Goal: Task Accomplishment & Management: Manage account settings

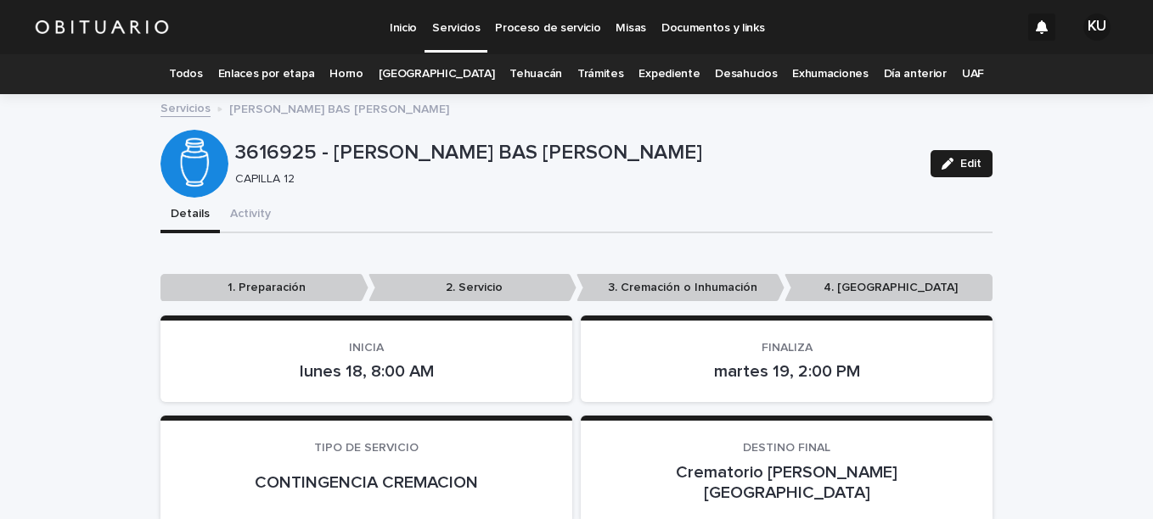
click at [202, 81] on link "Todos" at bounding box center [185, 74] width 33 height 40
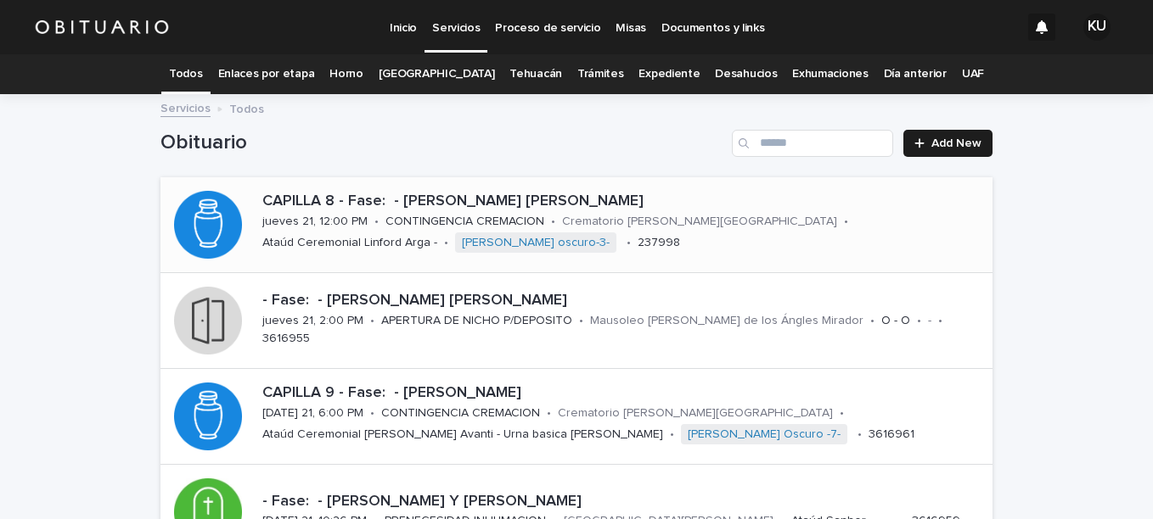
click at [598, 197] on p "CAPILLA 8 - Fase: - [PERSON_NAME] [PERSON_NAME]" at bounding box center [623, 202] width 723 height 19
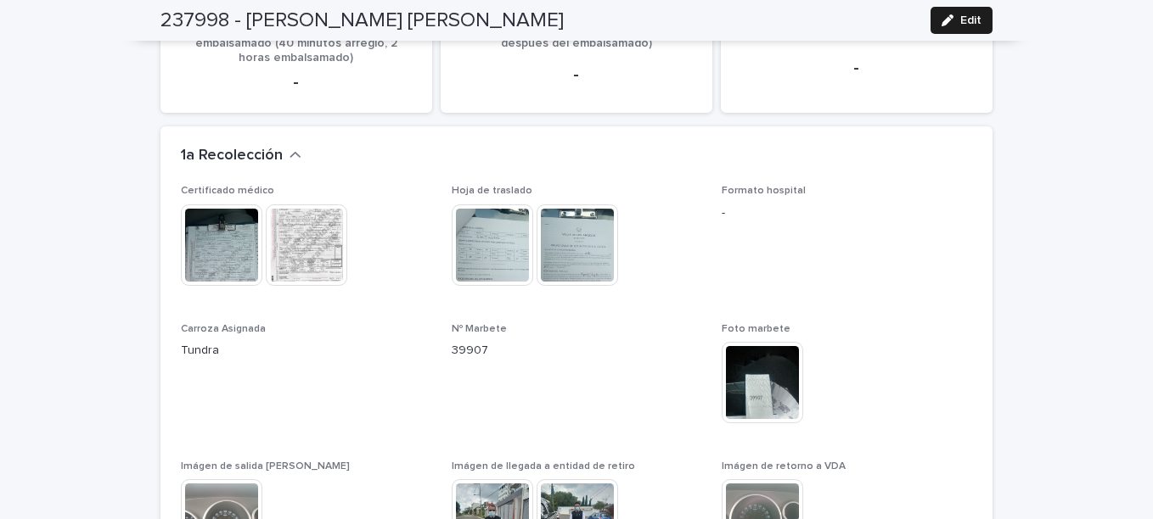
scroll to position [1760, 0]
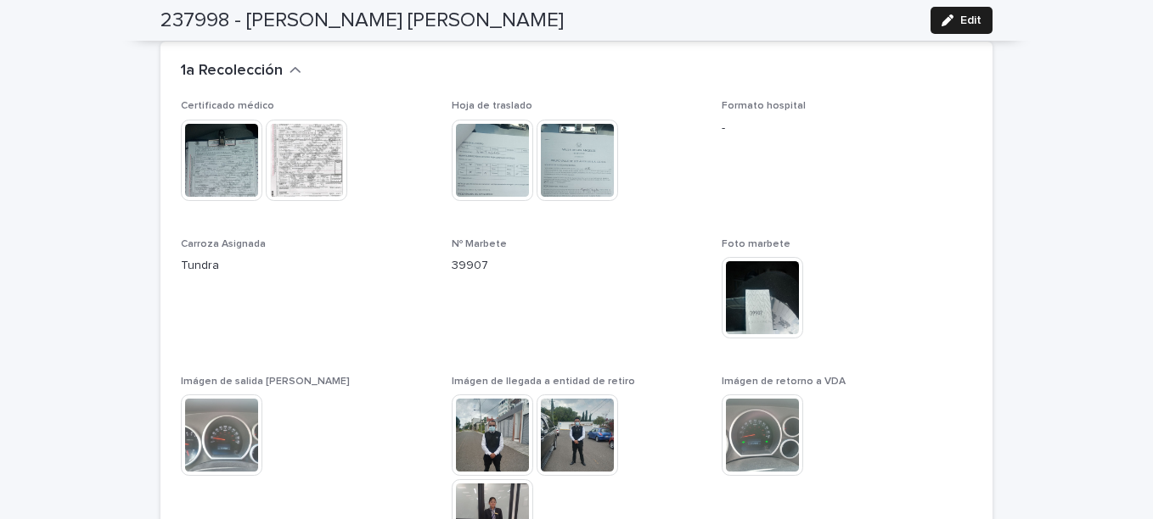
click at [491, 412] on img at bounding box center [492, 435] width 81 height 81
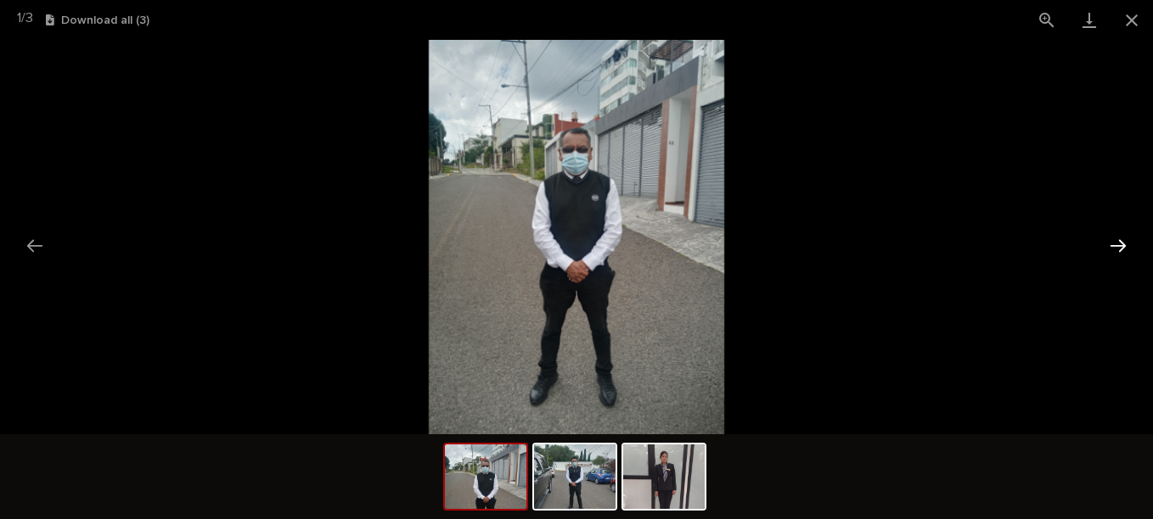
click at [1119, 249] on button "Next slide" at bounding box center [1118, 245] width 36 height 33
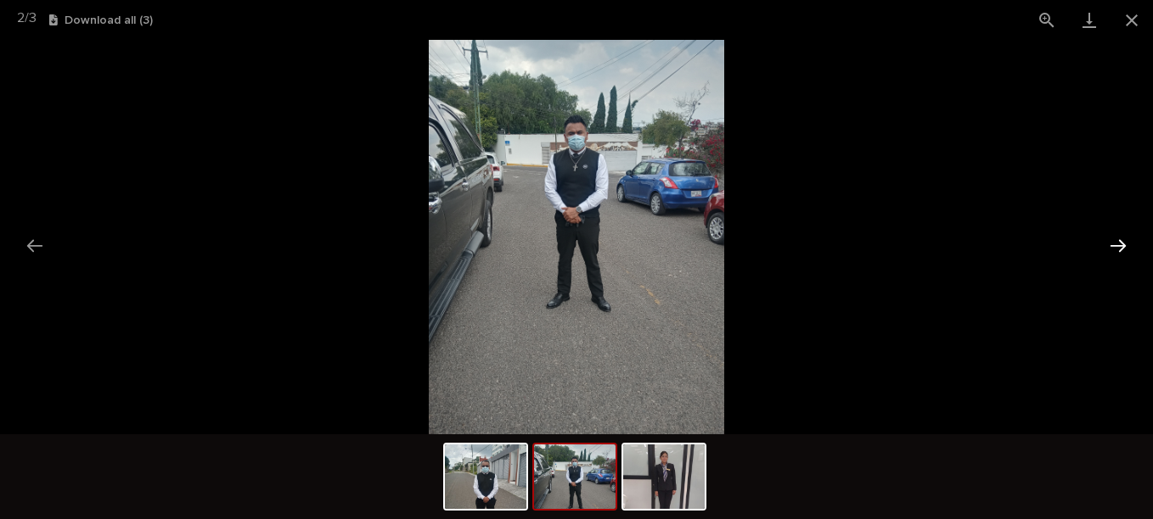
click at [1119, 249] on button "Next slide" at bounding box center [1118, 245] width 36 height 33
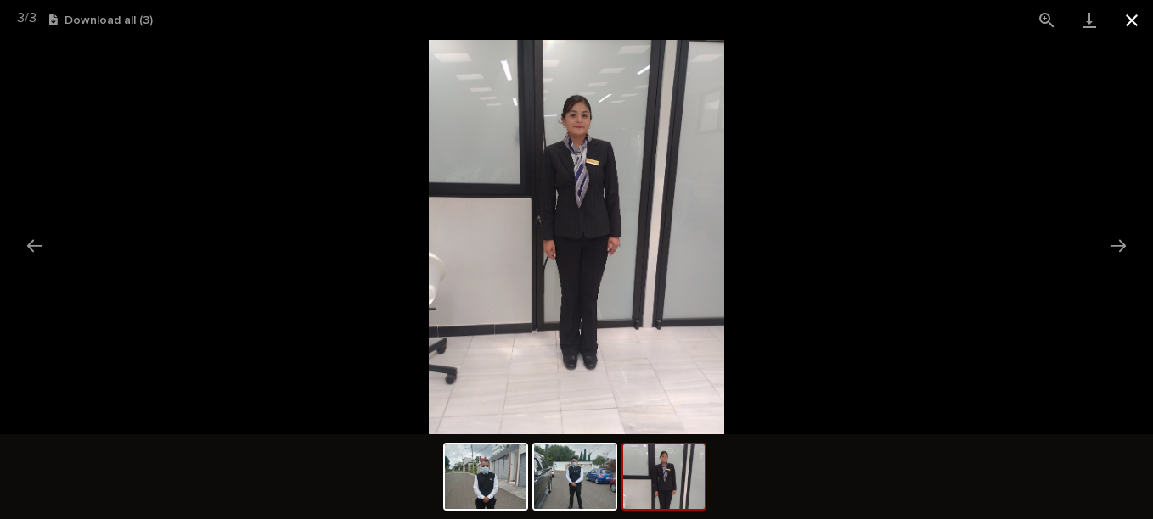
click at [1130, 25] on button "Close gallery" at bounding box center [1131, 20] width 42 height 40
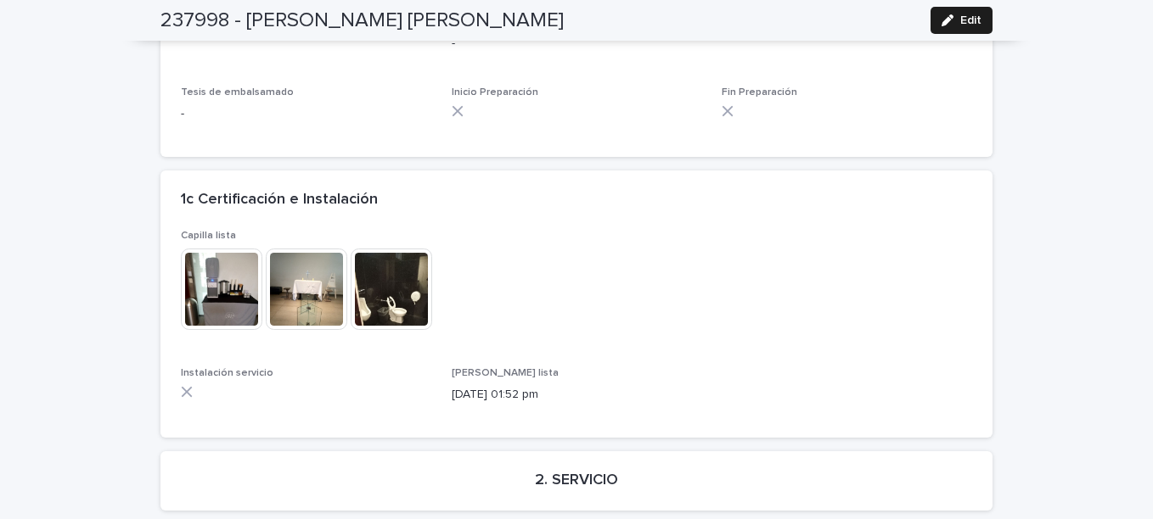
scroll to position [2524, 0]
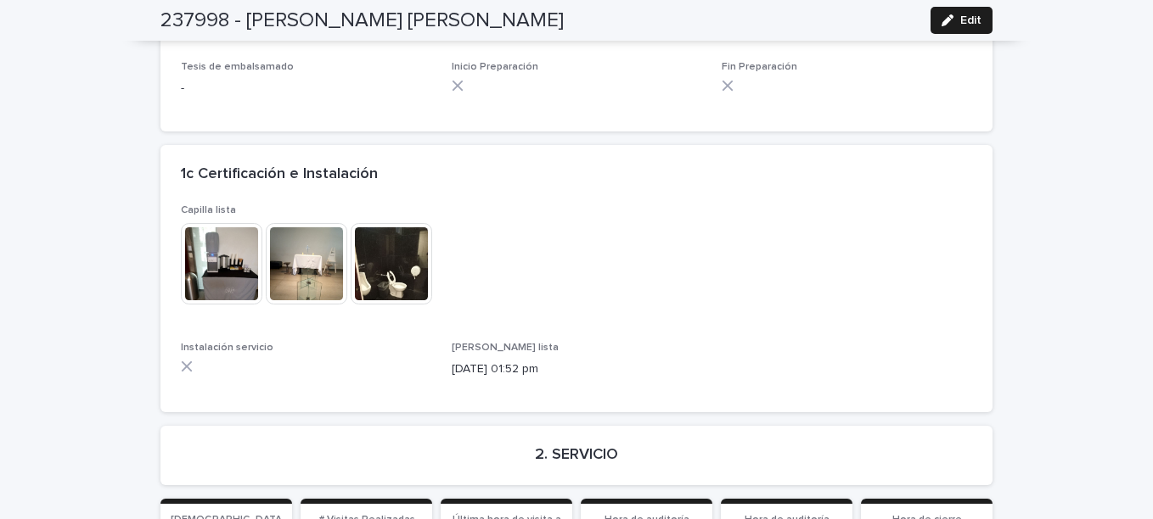
click at [209, 223] on img at bounding box center [221, 263] width 81 height 81
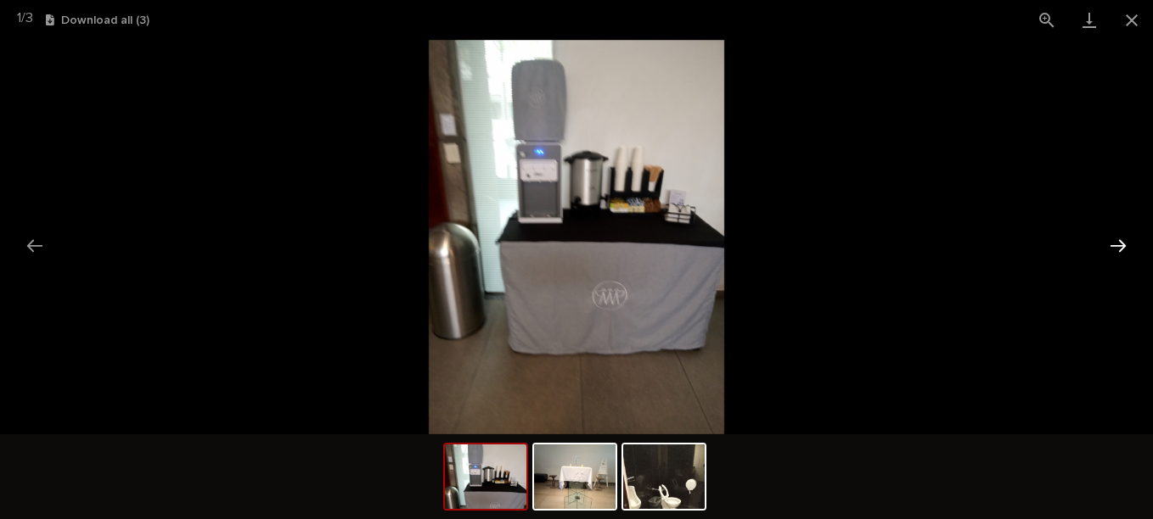
click at [1119, 238] on button "Next slide" at bounding box center [1118, 245] width 36 height 33
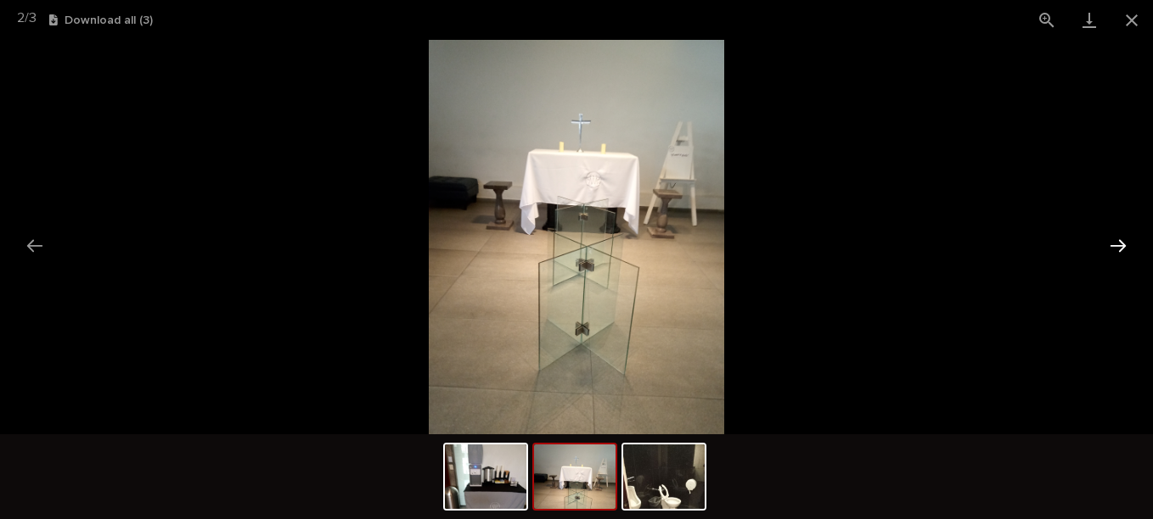
click at [1114, 243] on button "Next slide" at bounding box center [1118, 245] width 36 height 33
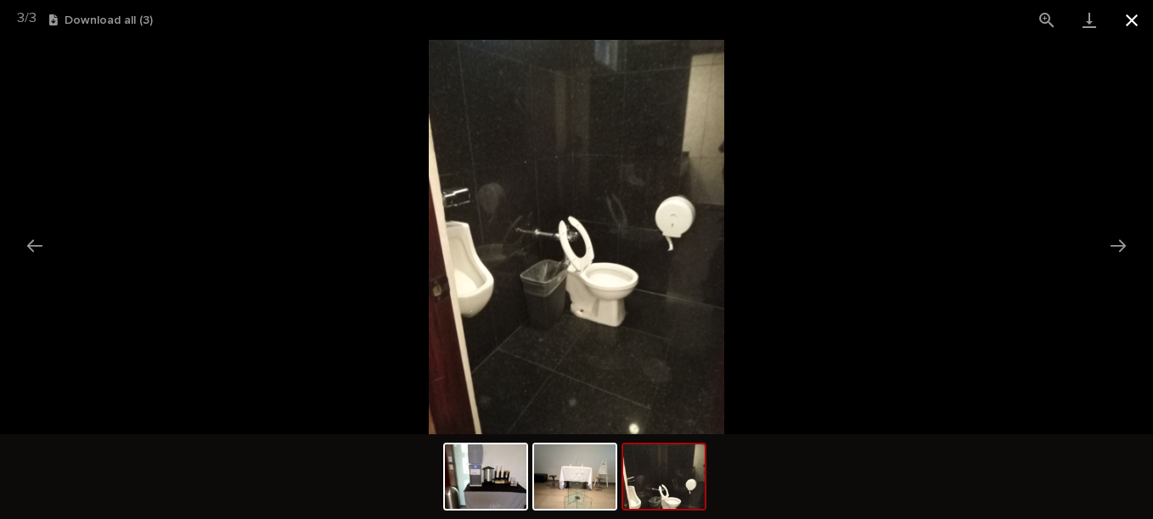
click at [1131, 25] on button "Close gallery" at bounding box center [1131, 20] width 42 height 40
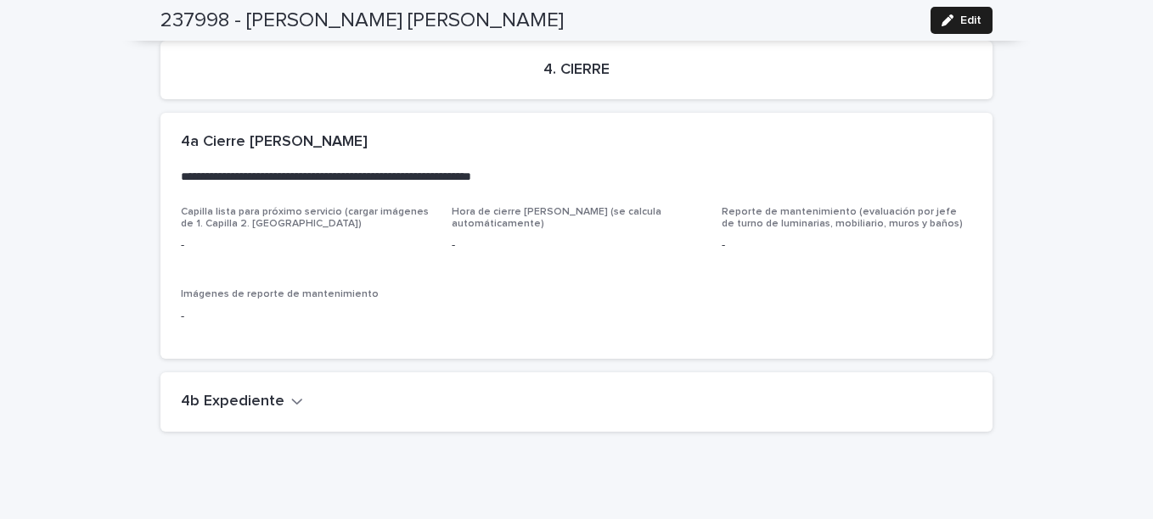
scroll to position [3907, 0]
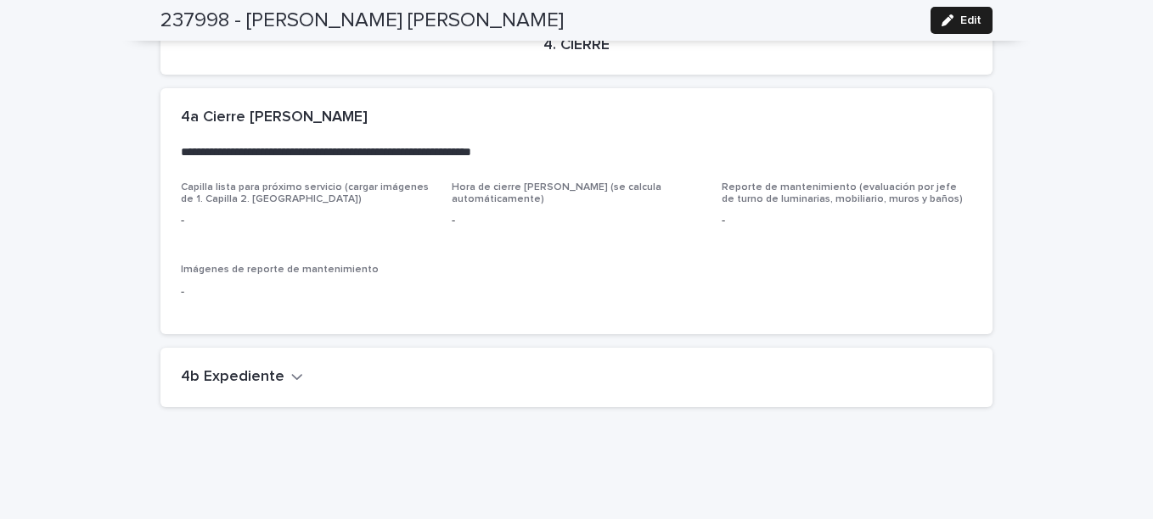
click at [291, 369] on icon "button" at bounding box center [297, 376] width 12 height 15
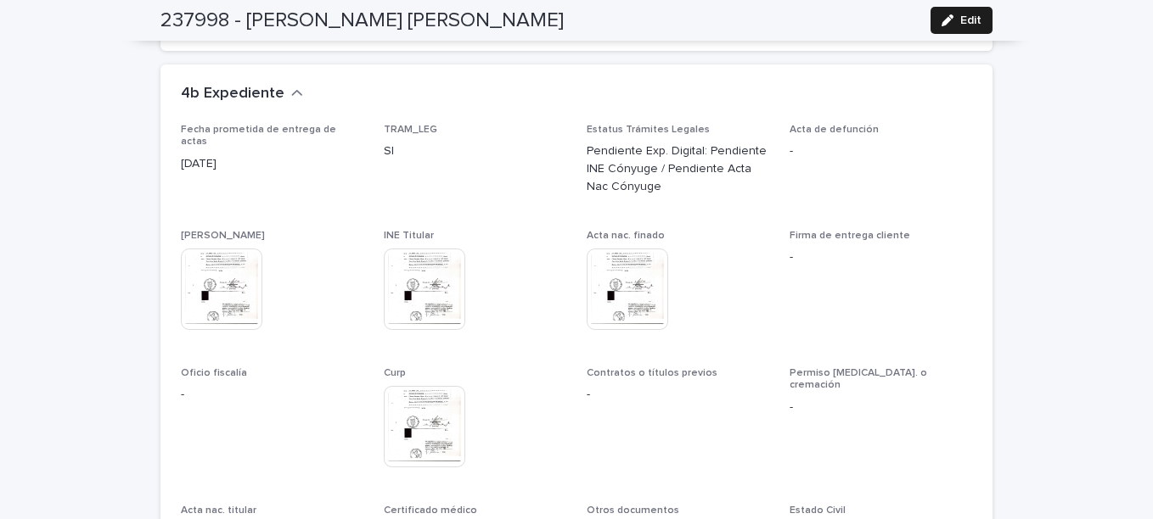
scroll to position [4172, 0]
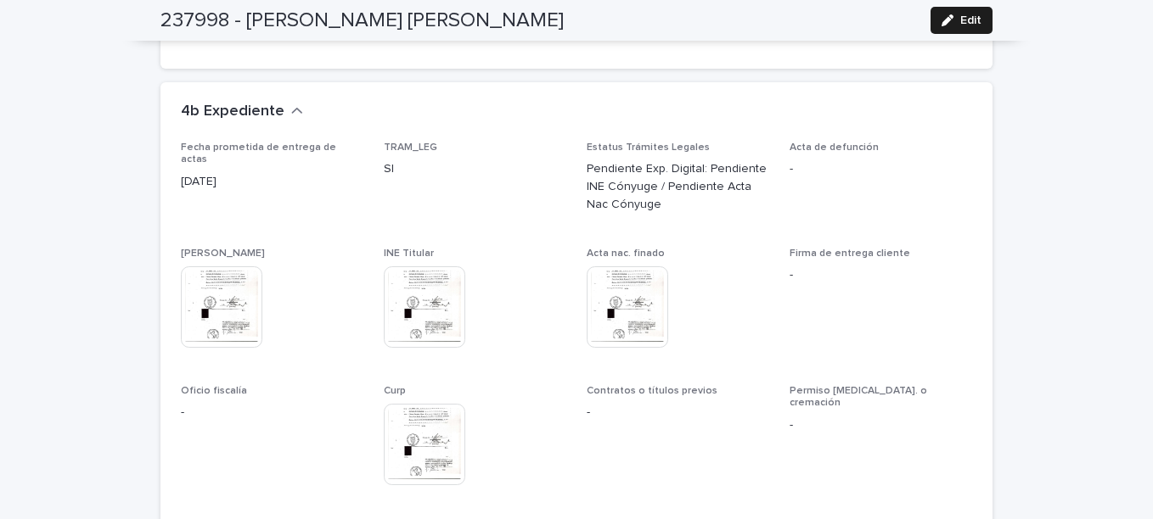
click at [611, 267] on img at bounding box center [626, 307] width 81 height 81
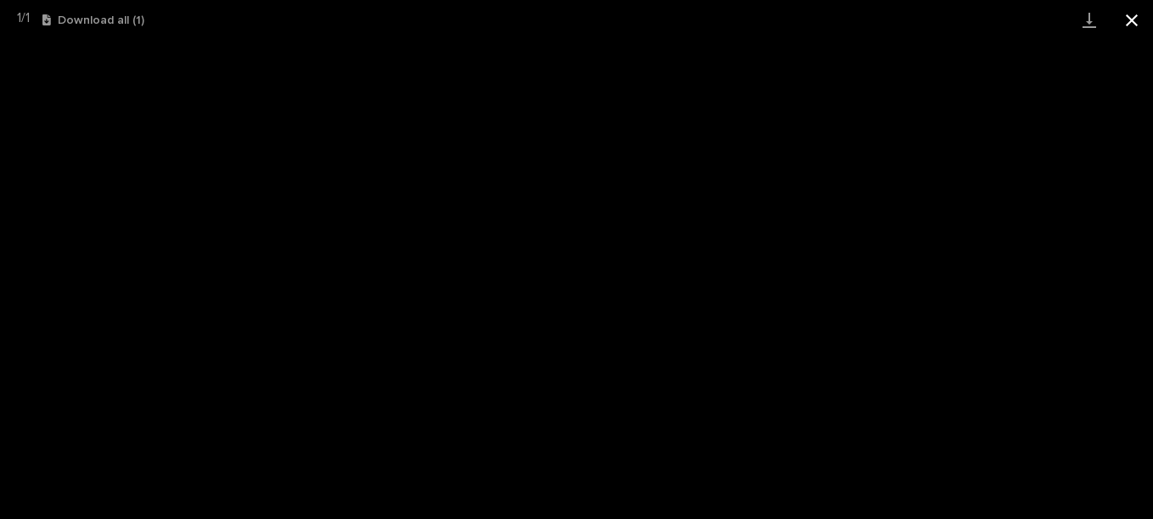
click at [1125, 8] on button "Close gallery" at bounding box center [1131, 20] width 42 height 40
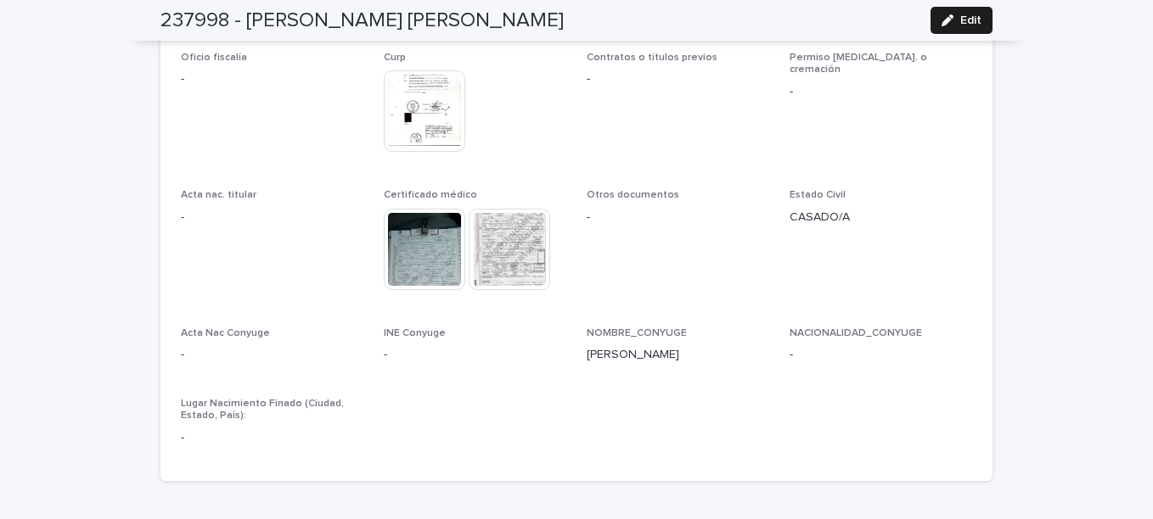
scroll to position [4597, 0]
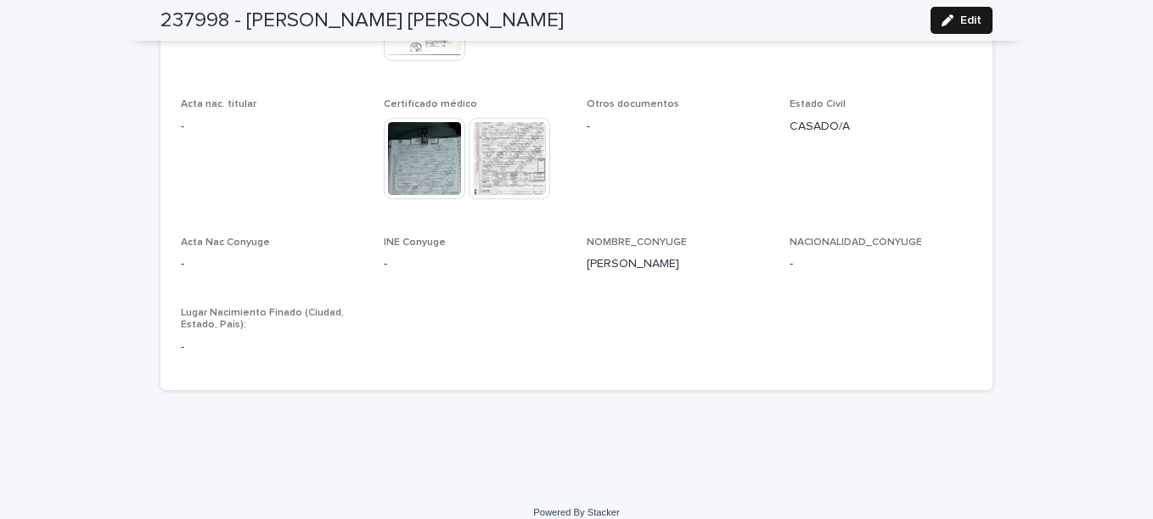
click at [948, 21] on div "button" at bounding box center [950, 20] width 19 height 12
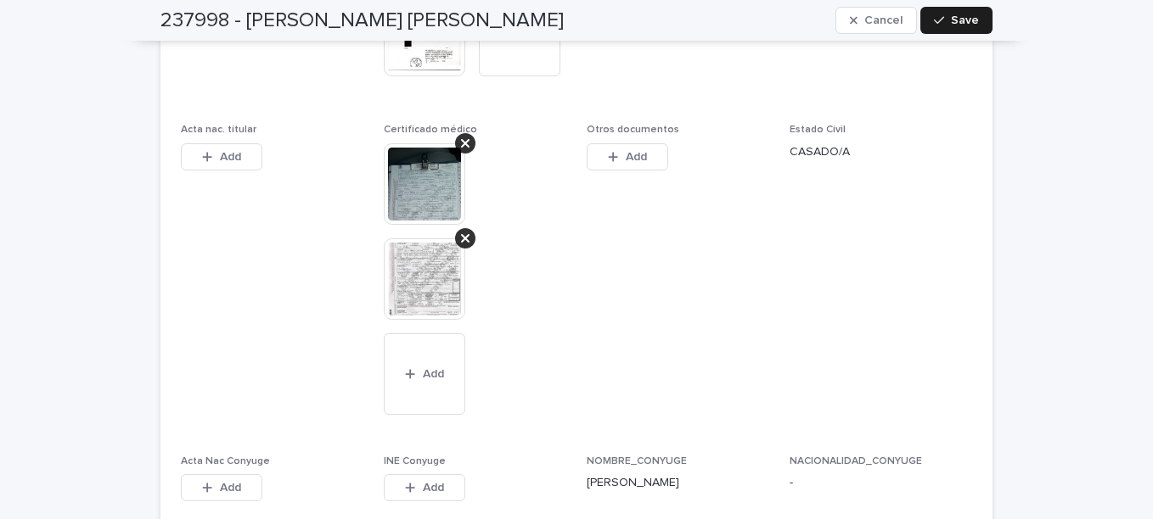
scroll to position [5191, 0]
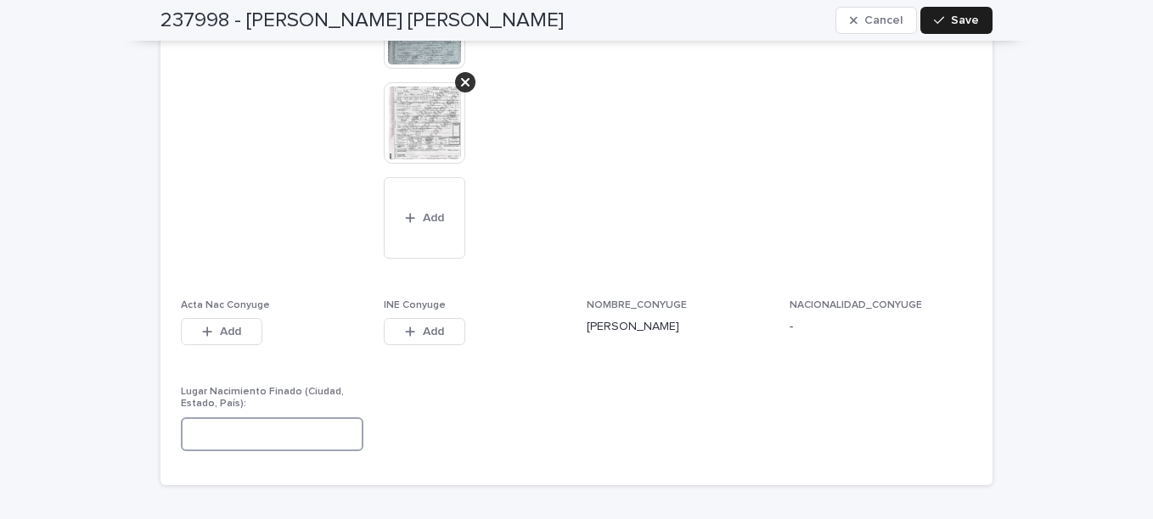
click at [239, 418] on input at bounding box center [272, 435] width 182 height 34
type input "**********"
click at [951, 25] on span "Save" at bounding box center [965, 20] width 28 height 12
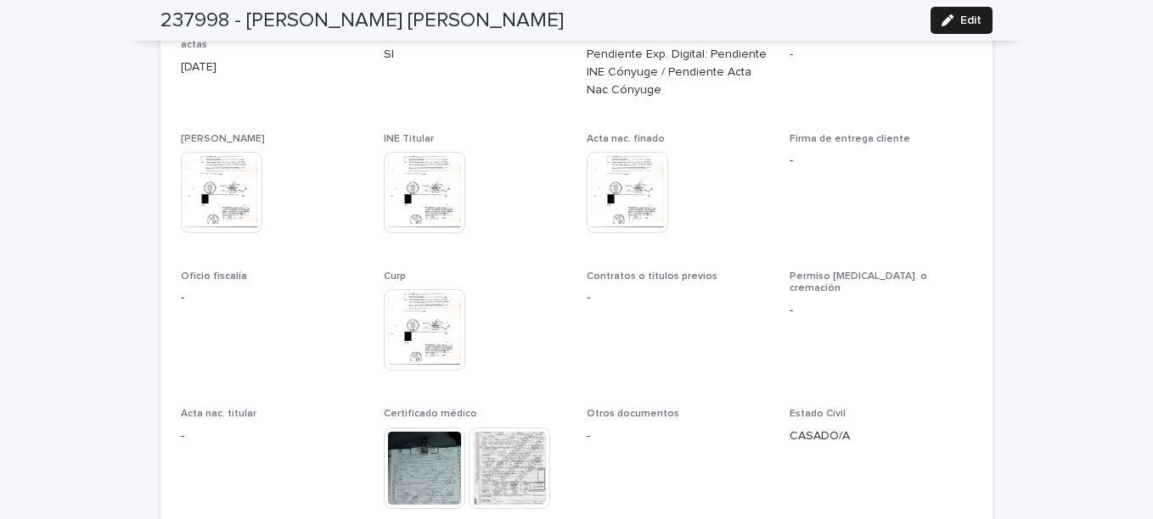
scroll to position [4257, 0]
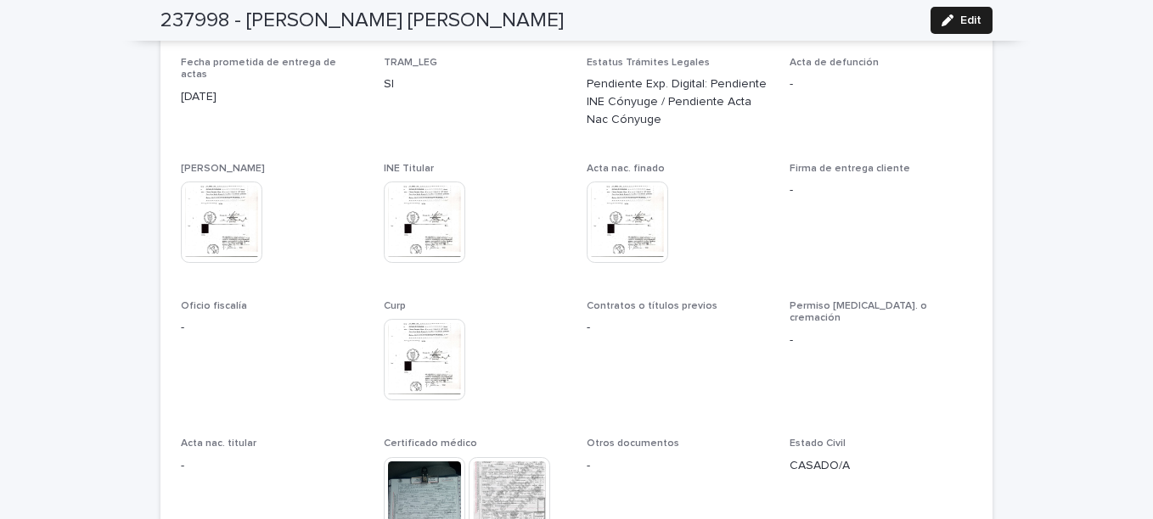
click at [481, 457] on img at bounding box center [508, 497] width 81 height 81
